Goal: Task Accomplishment & Management: Use online tool/utility

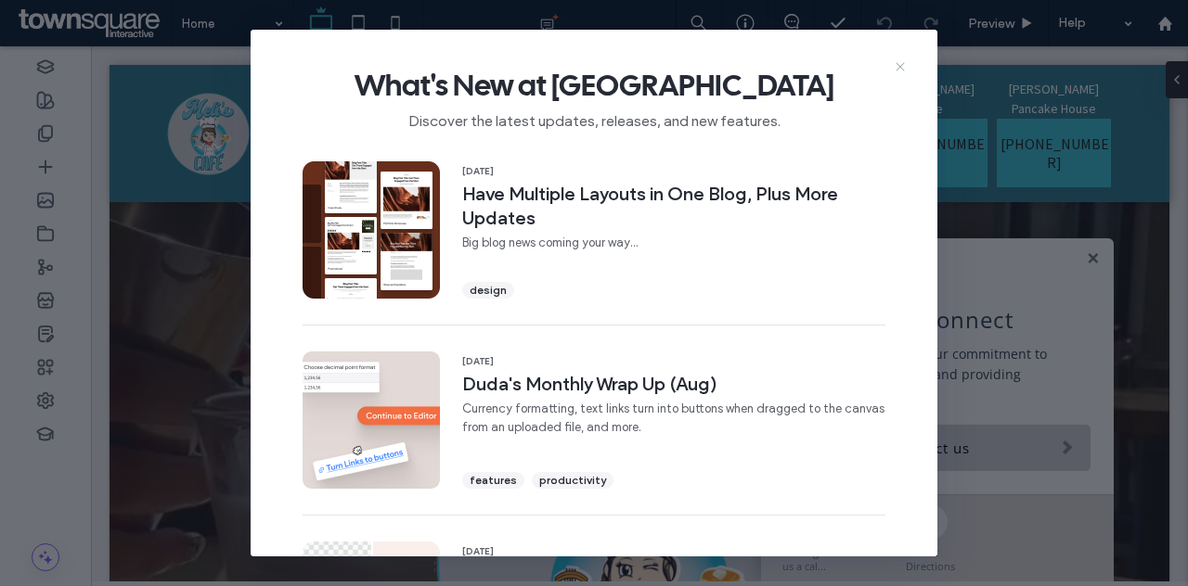
click at [902, 70] on icon at bounding box center [900, 66] width 15 height 15
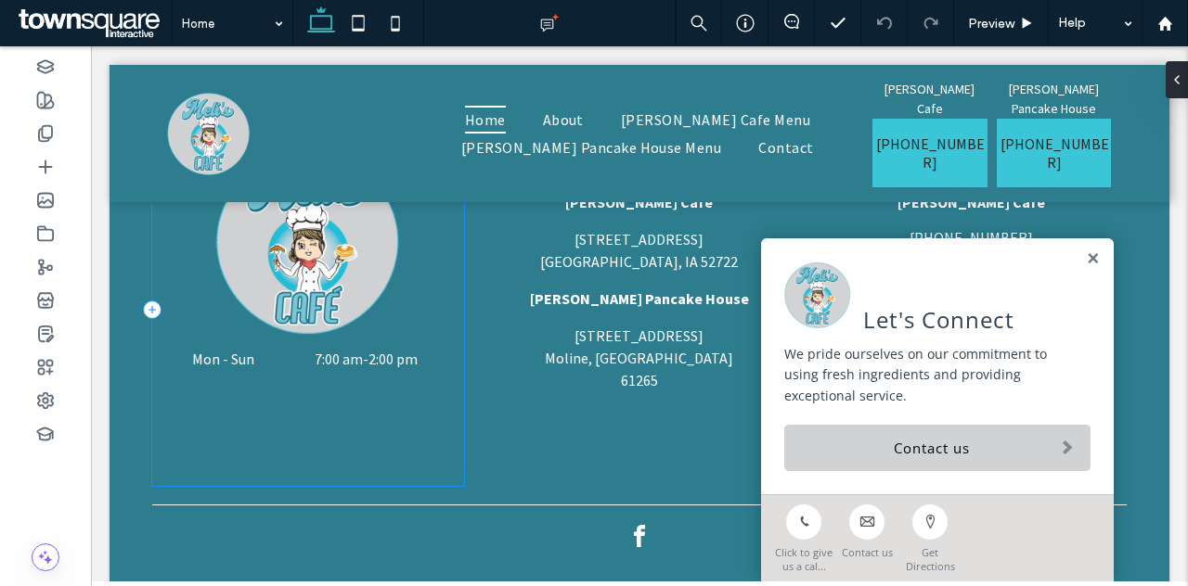
scroll to position [3854, 0]
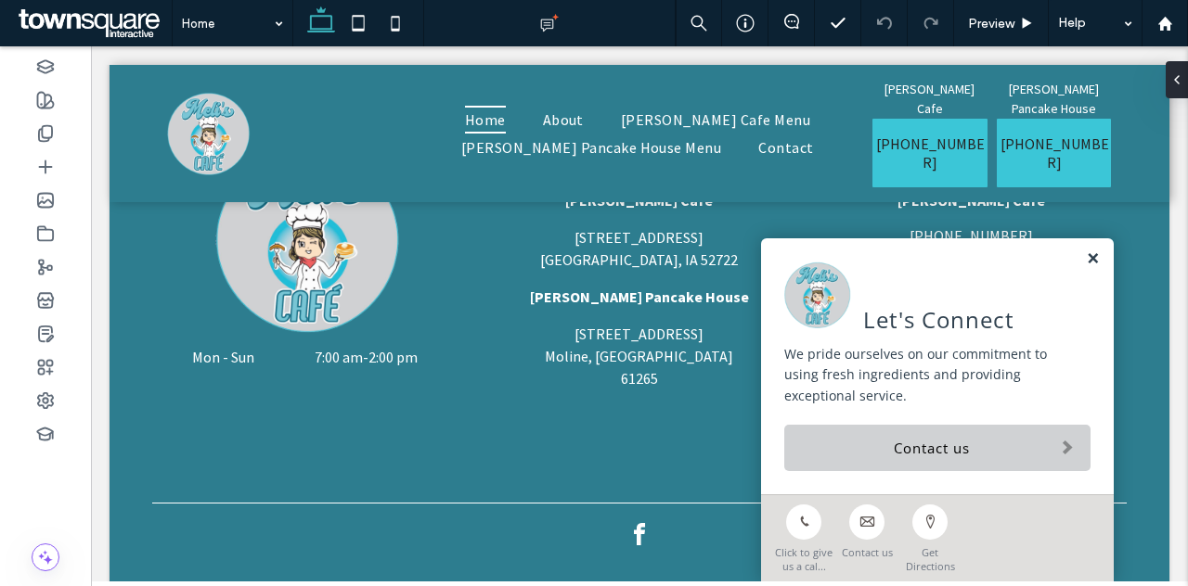
click at [1086, 261] on link at bounding box center [1093, 259] width 14 height 16
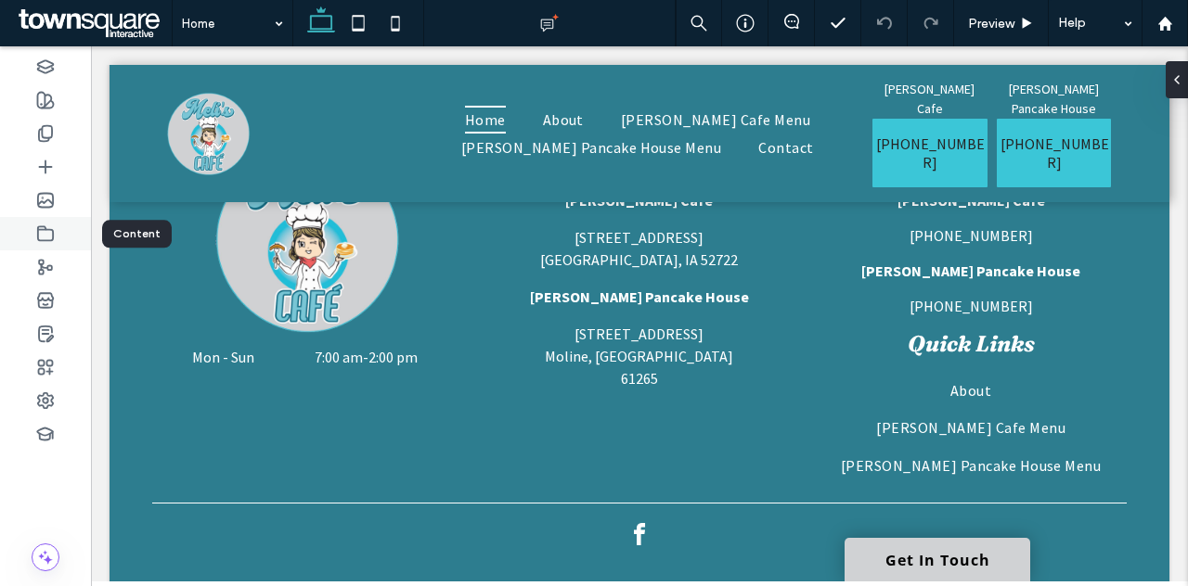
click at [52, 232] on icon at bounding box center [45, 234] width 19 height 19
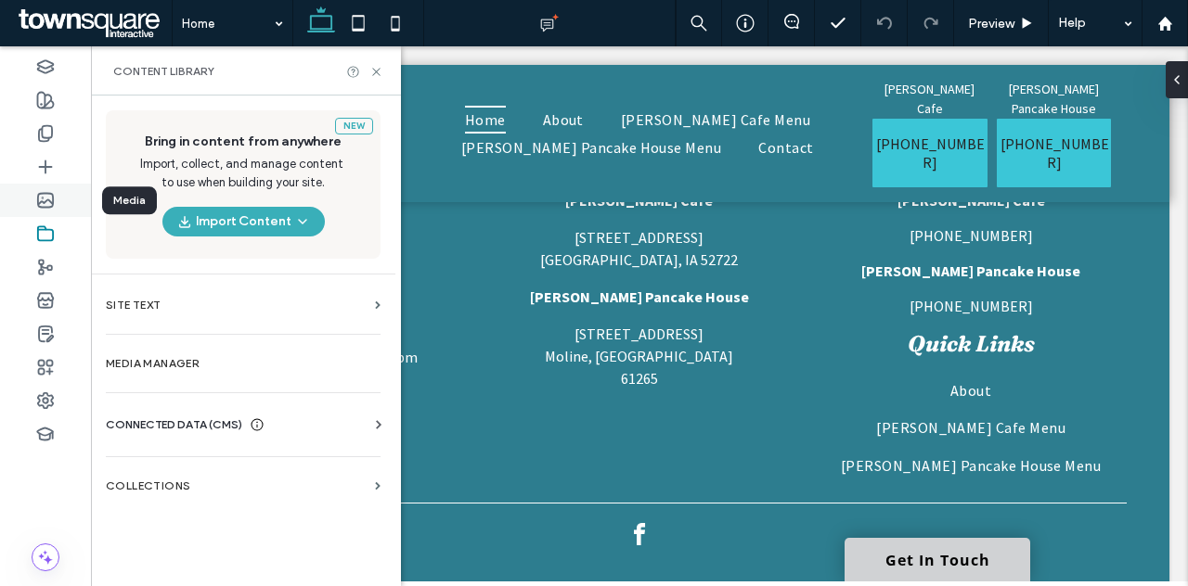
click at [46, 200] on use at bounding box center [45, 201] width 15 height 14
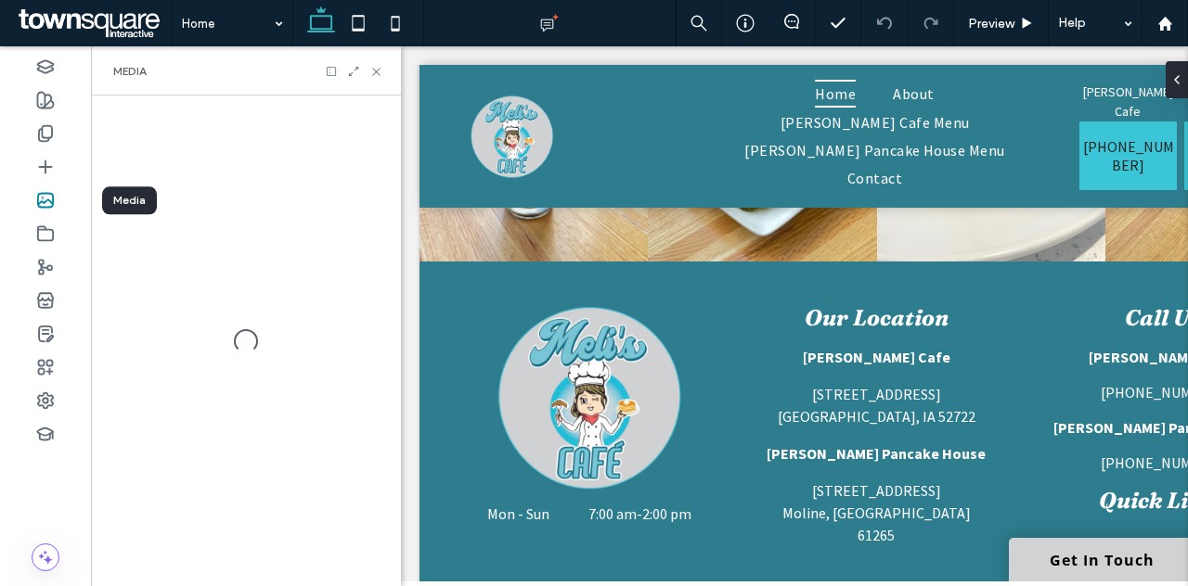
scroll to position [3898, 0]
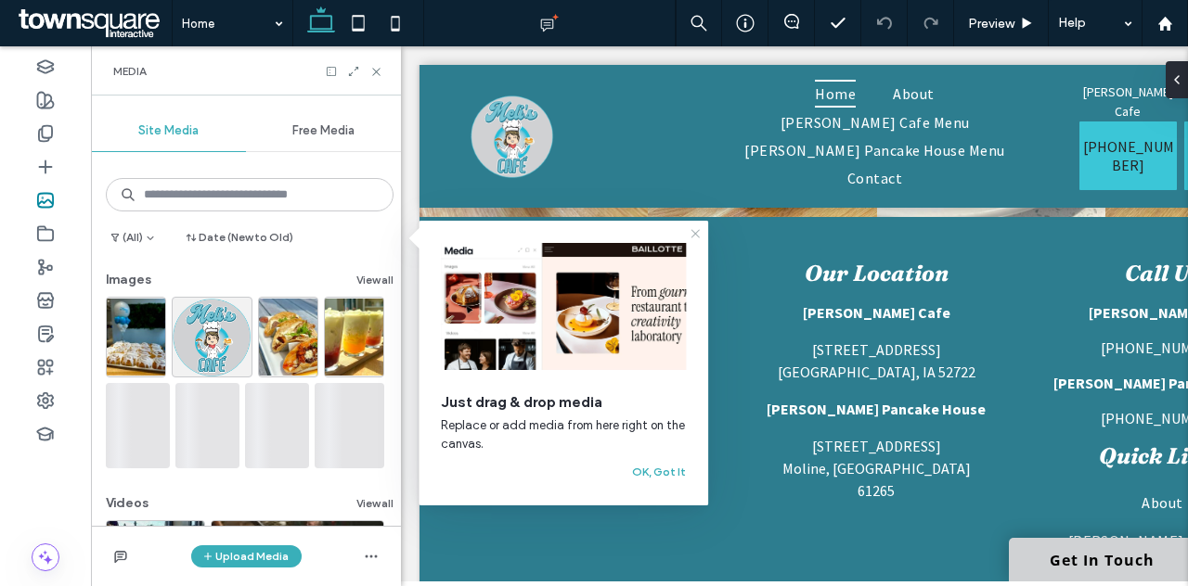
click at [700, 235] on icon at bounding box center [695, 233] width 15 height 15
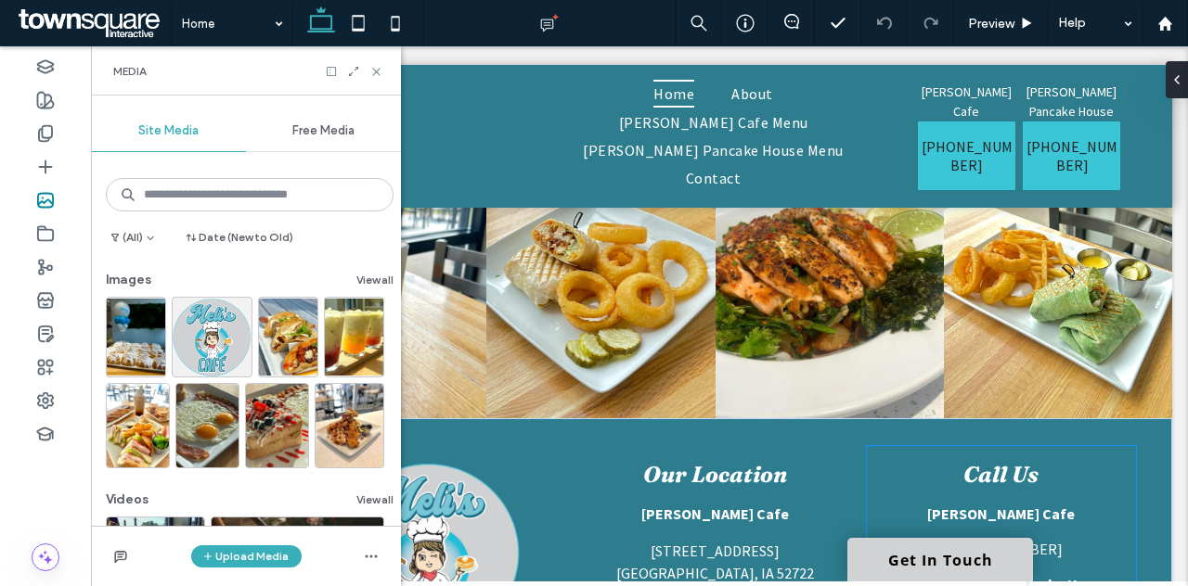
scroll to position [0, 164]
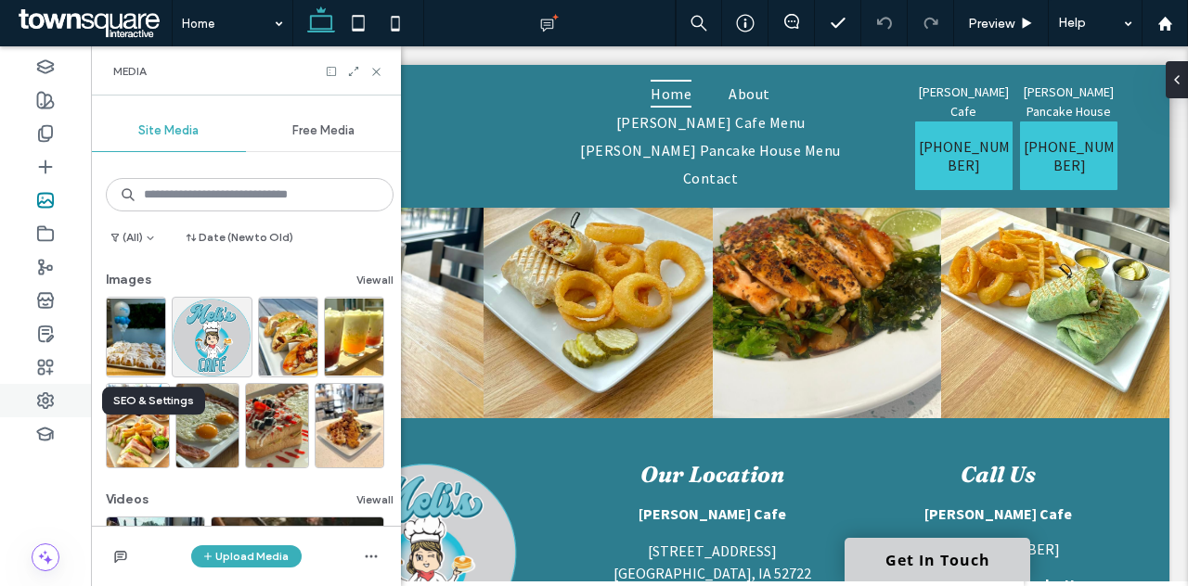
click at [46, 392] on icon at bounding box center [45, 401] width 19 height 19
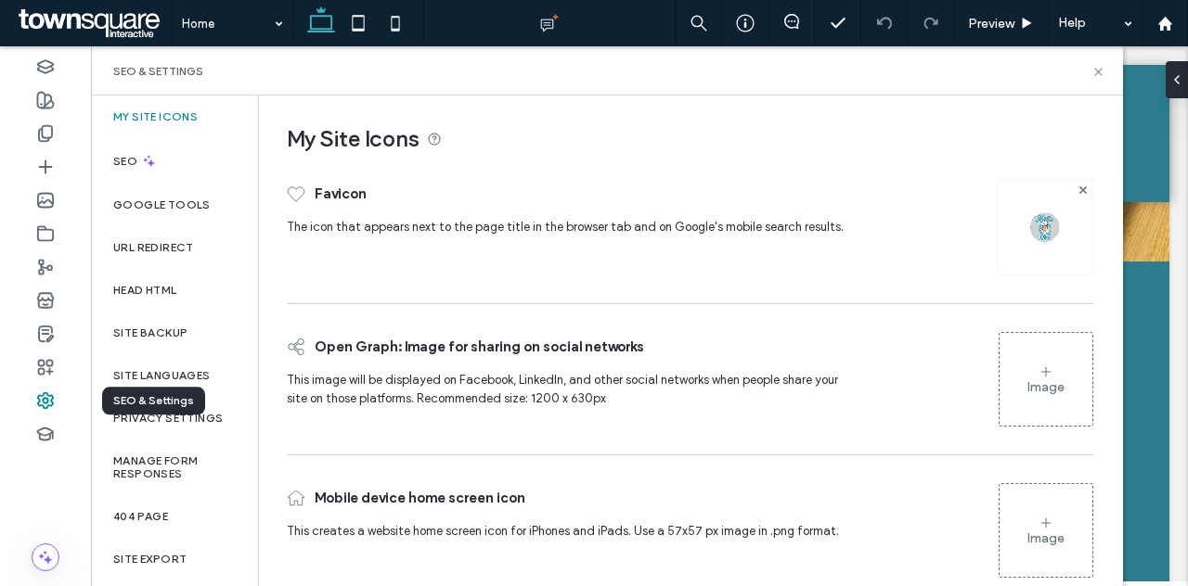
scroll to position [3674, 0]
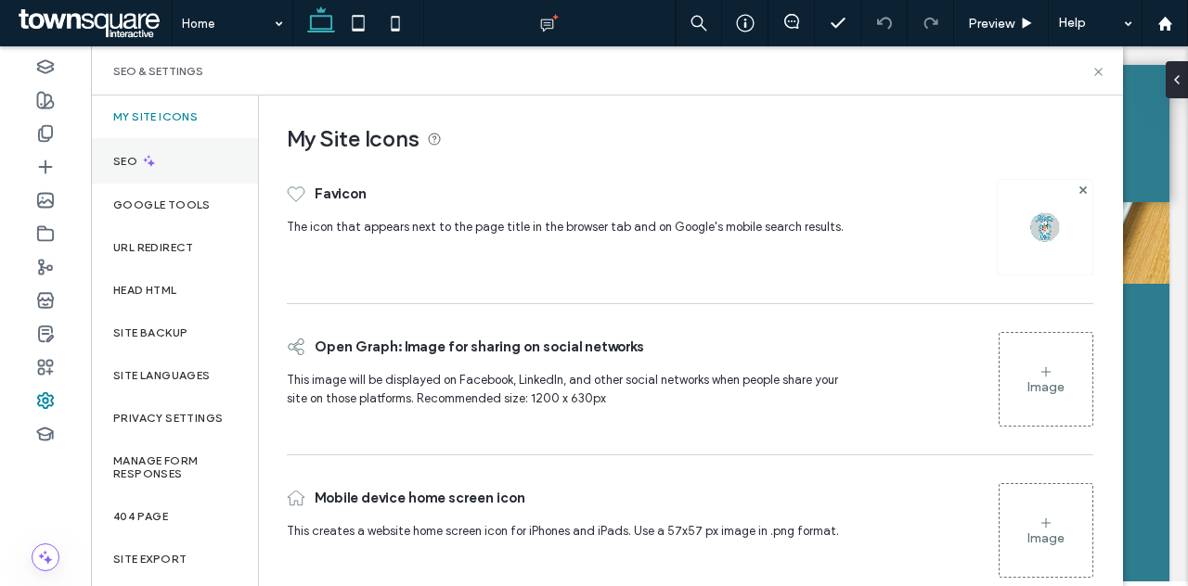
click at [126, 166] on label "SEO" at bounding box center [127, 161] width 28 height 13
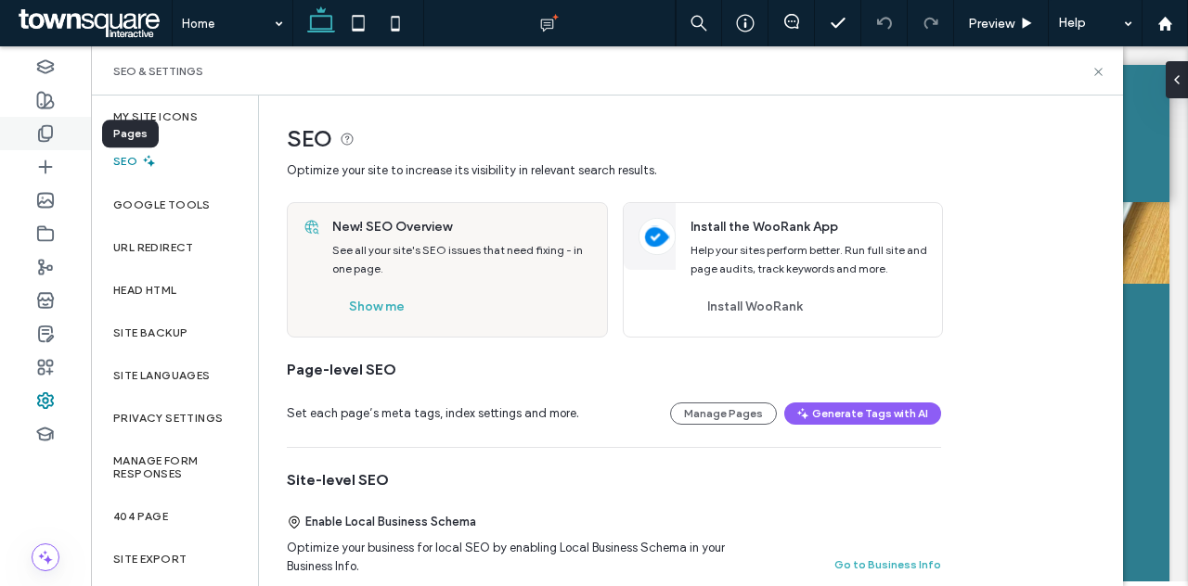
click at [46, 133] on icon at bounding box center [45, 133] width 19 height 19
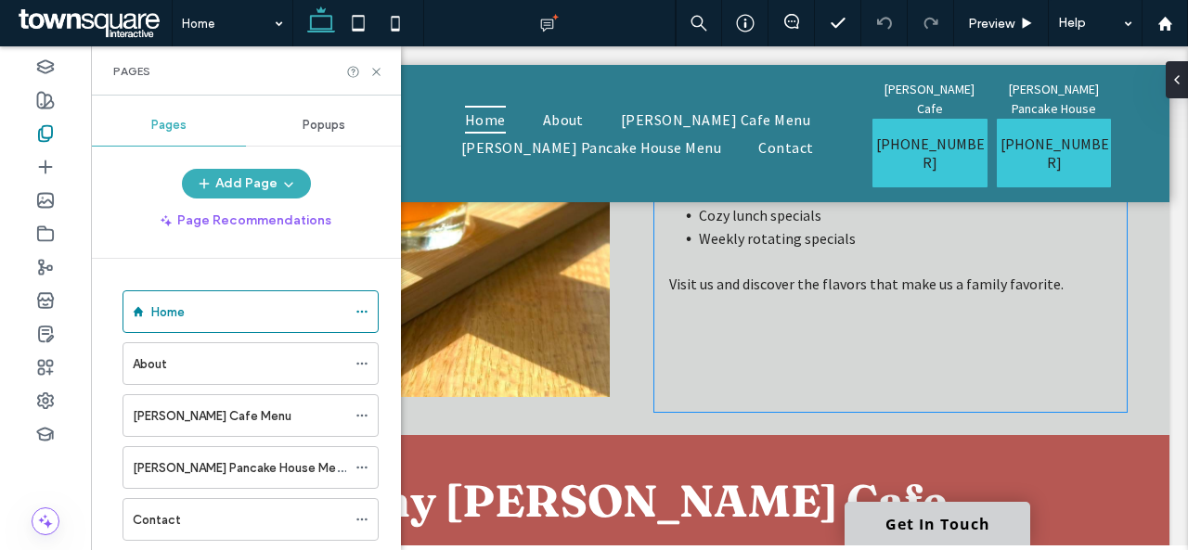
scroll to position [3025, 0]
